Goal: Information Seeking & Learning: Learn about a topic

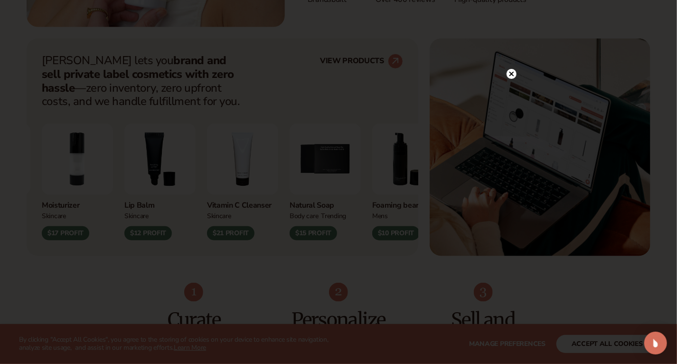
scroll to position [363, 0]
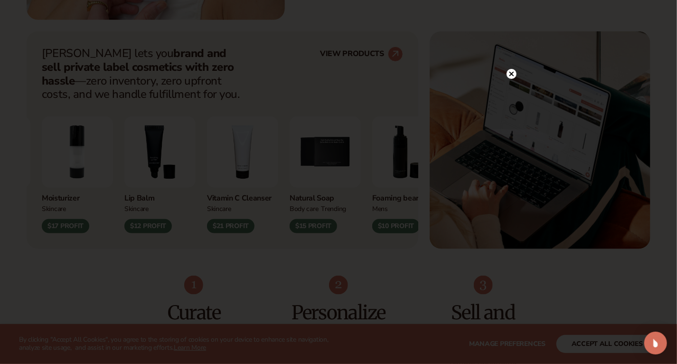
click at [514, 78] on circle at bounding box center [512, 74] width 10 height 10
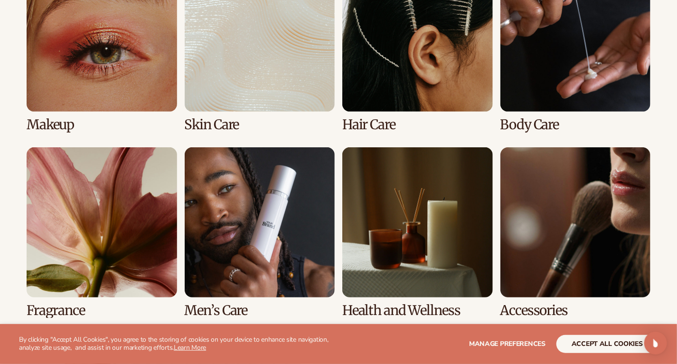
scroll to position [1886, 0]
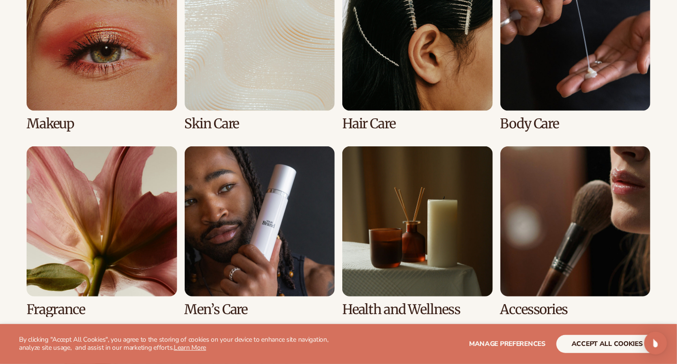
click at [102, 232] on link "5 / 8" at bounding box center [102, 231] width 151 height 170
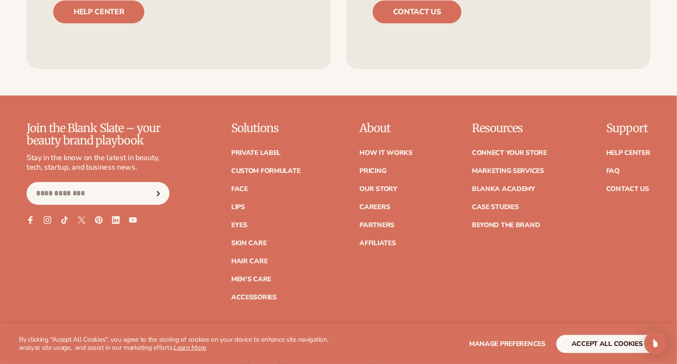
scroll to position [1600, 0]
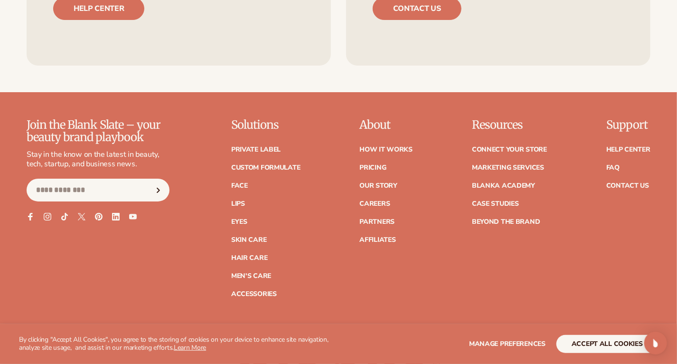
click at [254, 261] on link "Hair Care" at bounding box center [249, 257] width 36 height 7
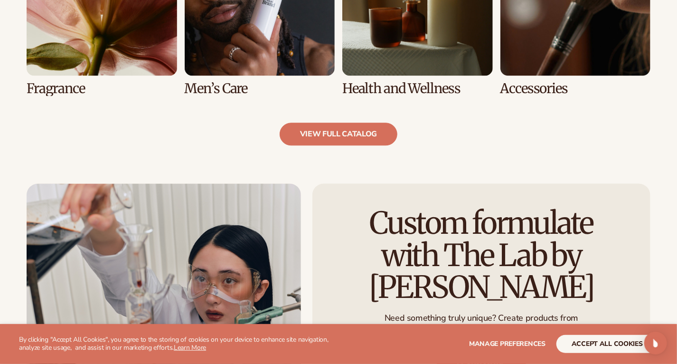
scroll to position [986, 0]
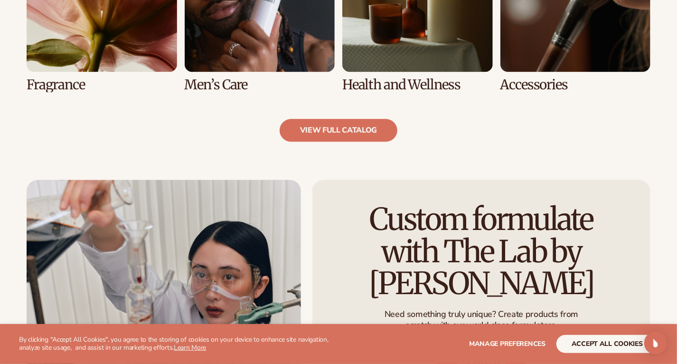
click at [381, 140] on link "view full catalog" at bounding box center [339, 130] width 118 height 23
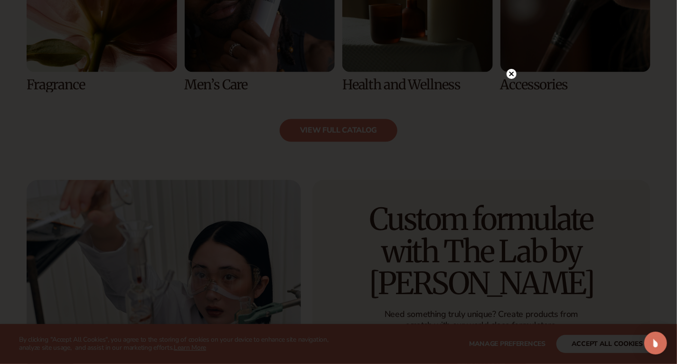
click at [511, 78] on circle at bounding box center [512, 74] width 10 height 10
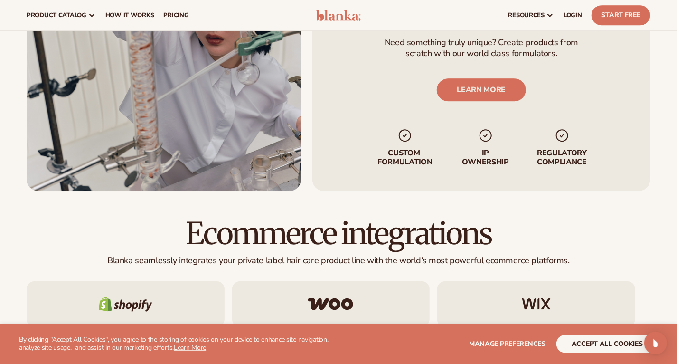
scroll to position [1251, 0]
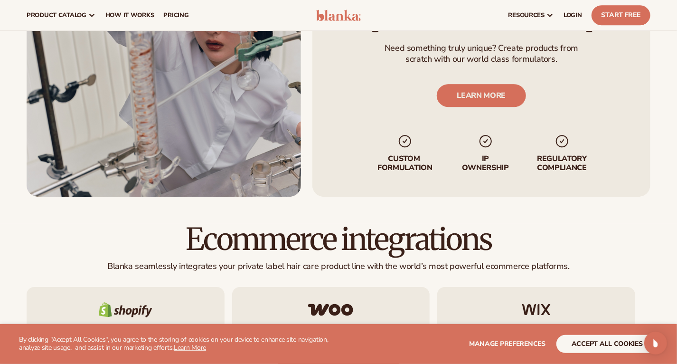
click at [513, 105] on link "LEARN MORE" at bounding box center [482, 95] width 90 height 23
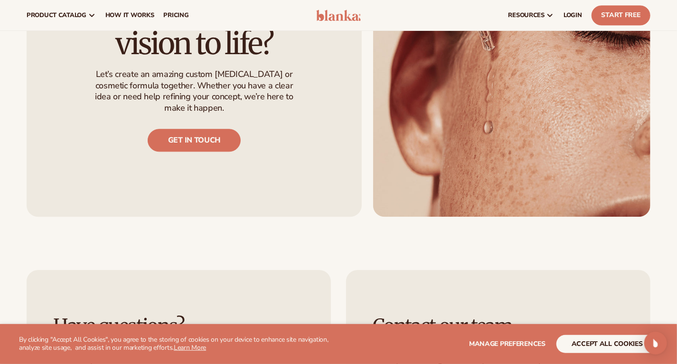
scroll to position [927, 0]
